Goal: Check status: Check status

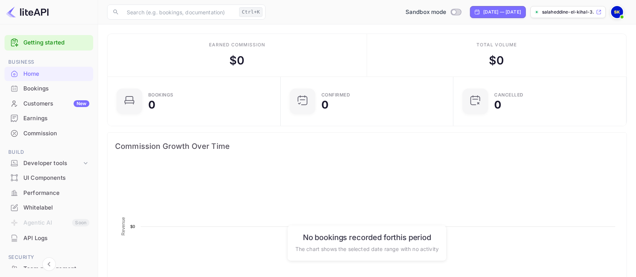
scroll to position [115, 161]
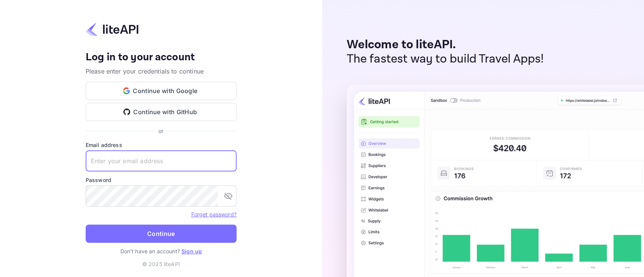
click at [173, 158] on input "text" at bounding box center [161, 161] width 151 height 21
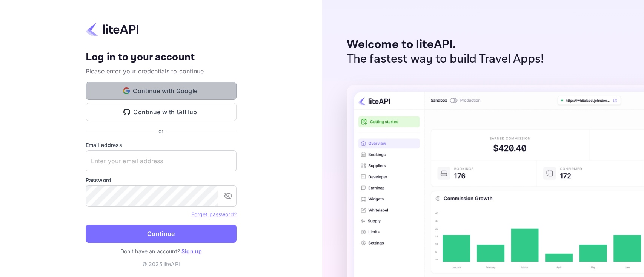
click at [195, 86] on button "Continue with Google" at bounding box center [161, 91] width 151 height 18
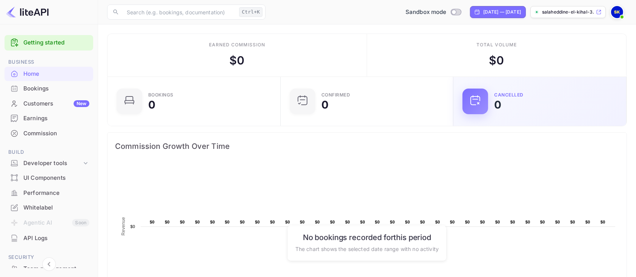
click at [621, 81] on div "CANCELLED 0" at bounding box center [539, 101] width 173 height 49
